Goal: Find specific page/section: Find specific page/section

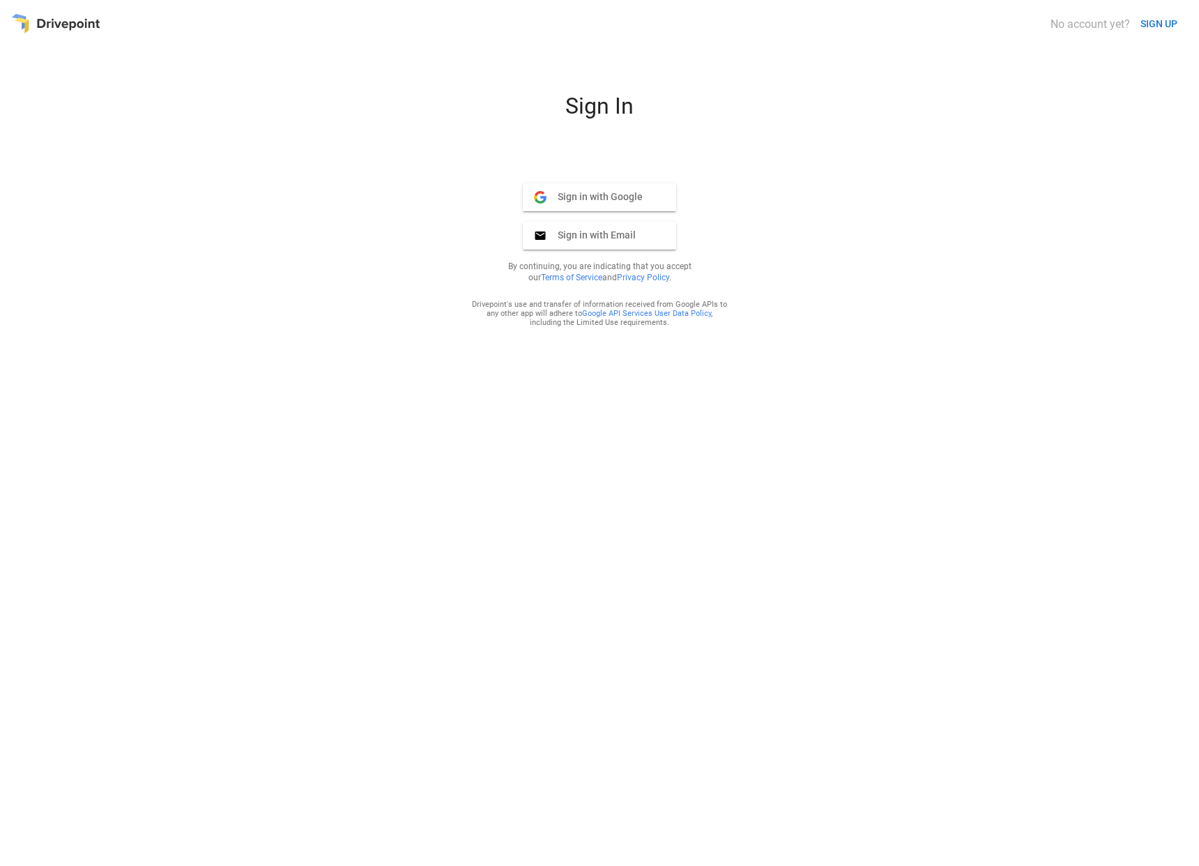
click at [625, 201] on span "Sign in with Google" at bounding box center [595, 196] width 96 height 13
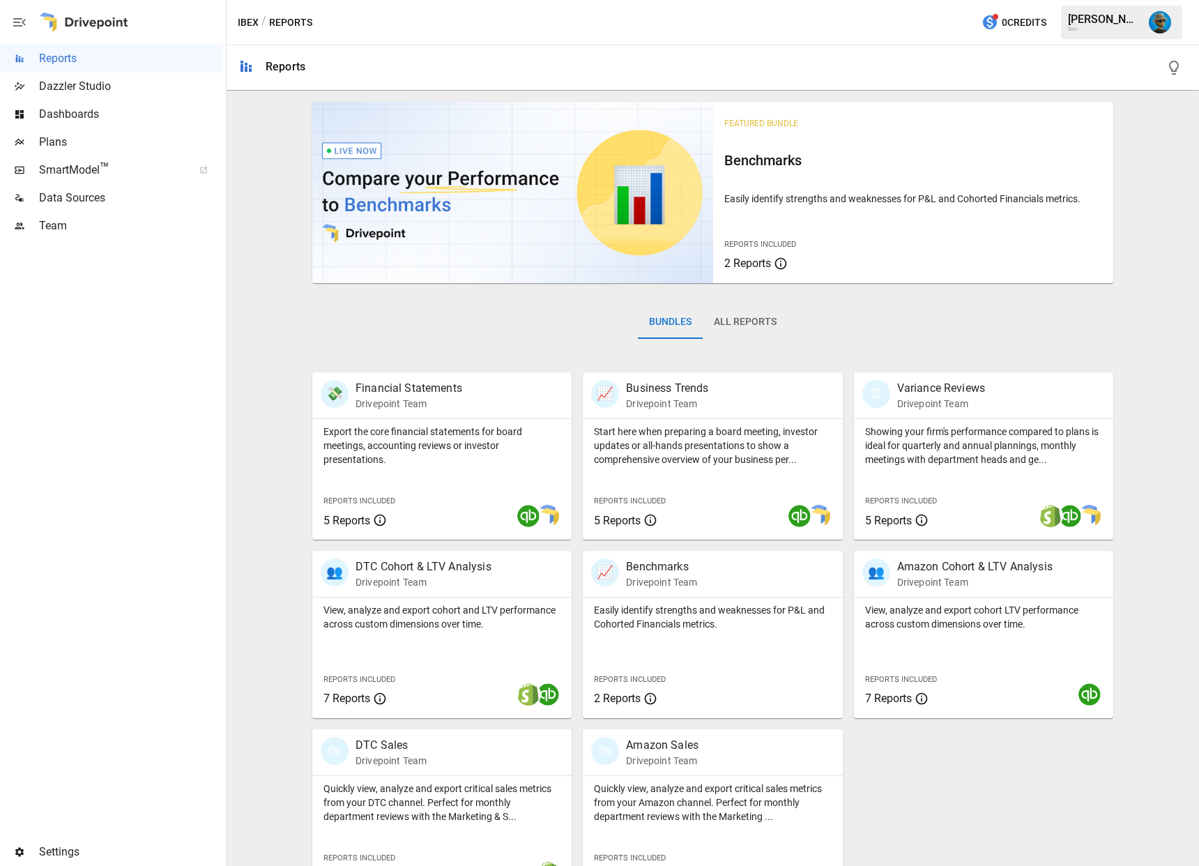
click at [734, 322] on button "All Reports" at bounding box center [745, 321] width 85 height 33
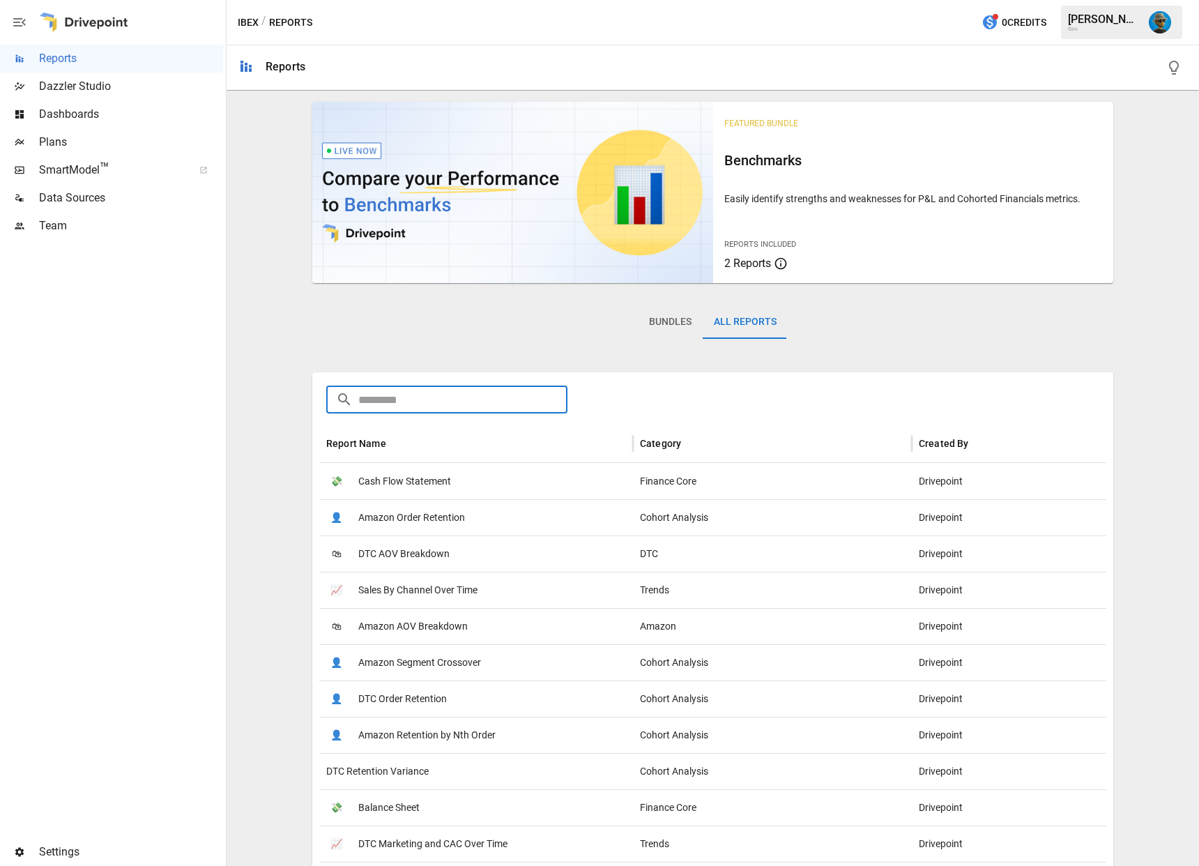
click at [469, 407] on input "text" at bounding box center [462, 400] width 209 height 28
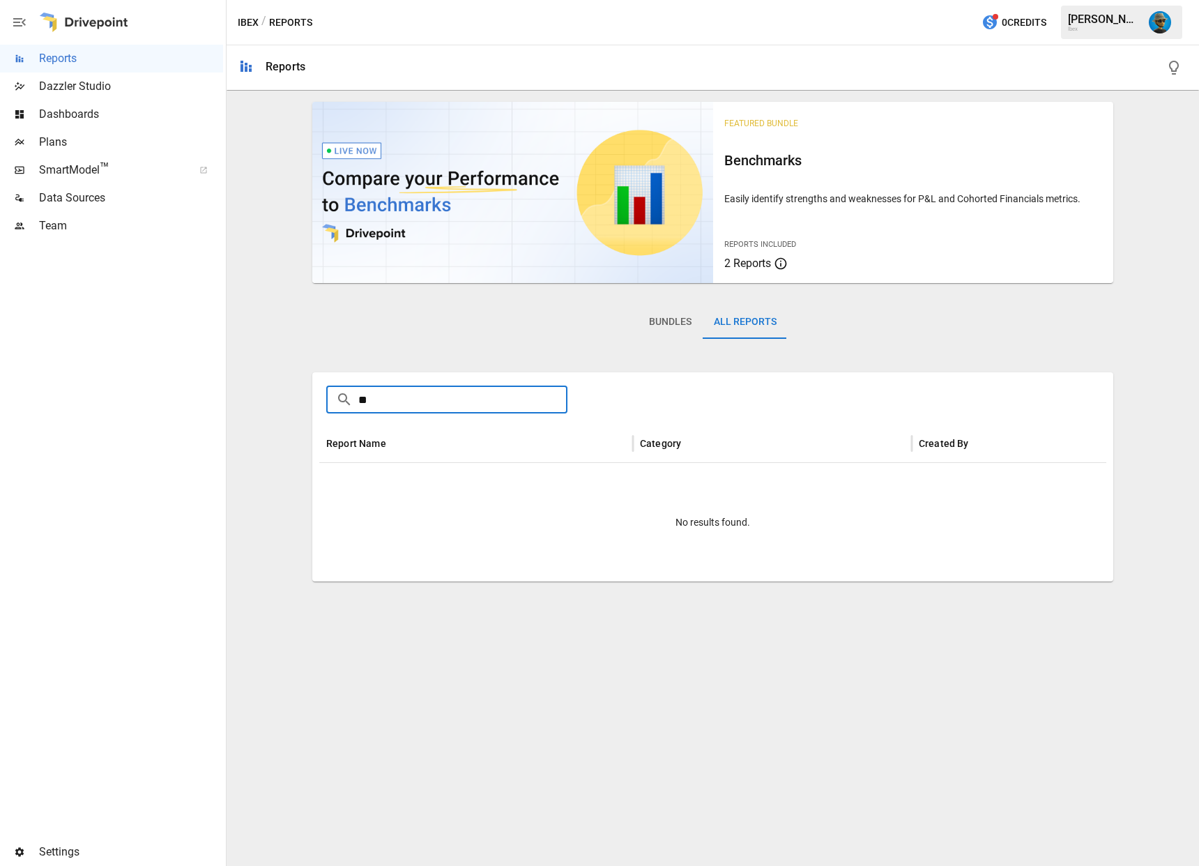
type input "**"
click at [105, 120] on span "Dashboards" at bounding box center [131, 114] width 184 height 17
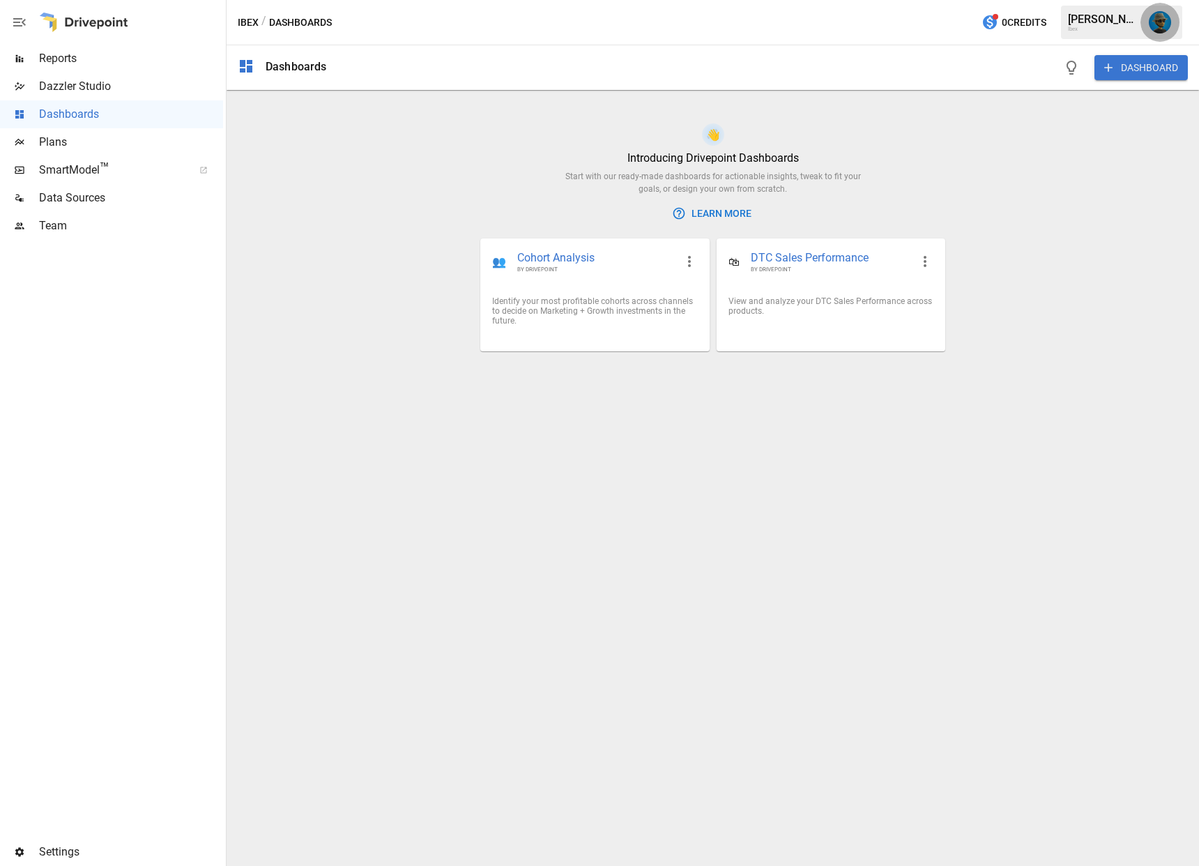
click at [1158, 18] on img "Lance Quejada" at bounding box center [1160, 22] width 22 height 22
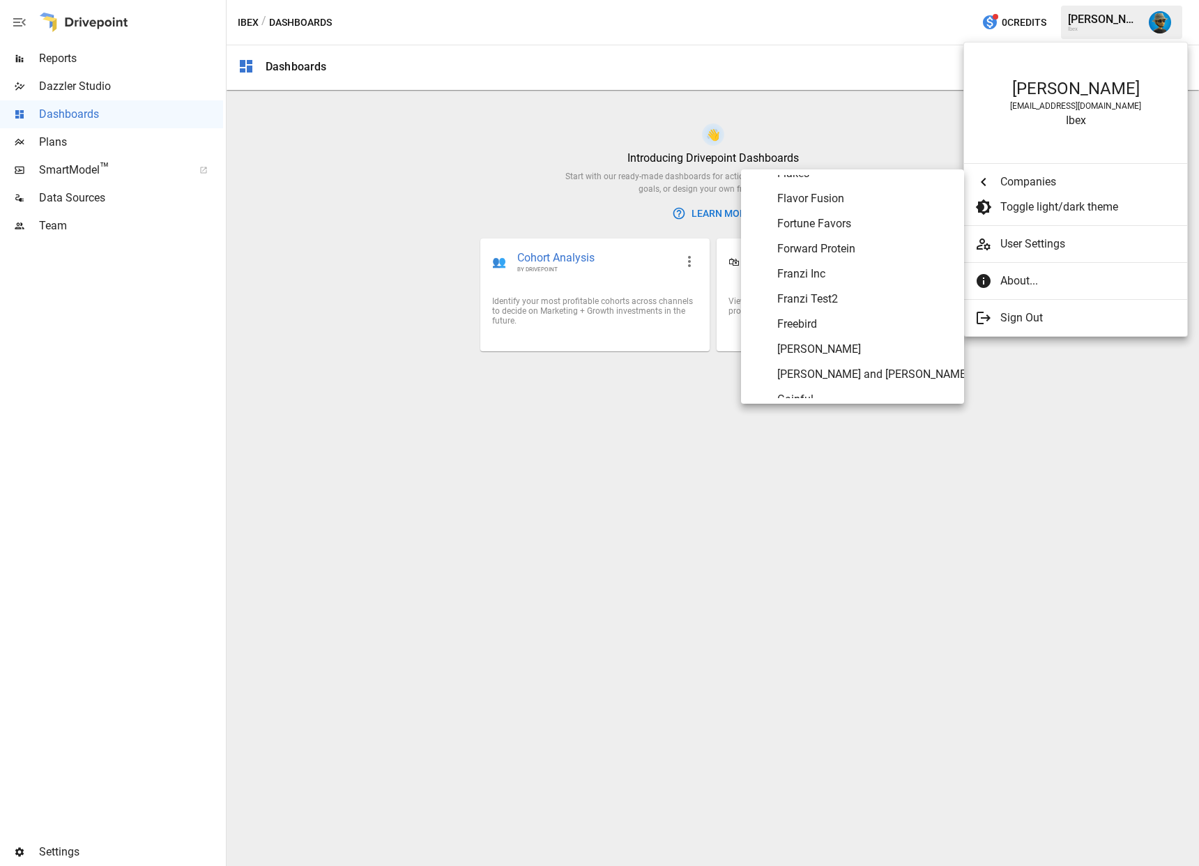
scroll to position [2447, 0]
click at [822, 204] on span "Flavor Fusion" at bounding box center [866, 200] width 176 height 17
